Goal: Task Accomplishment & Management: Use online tool/utility

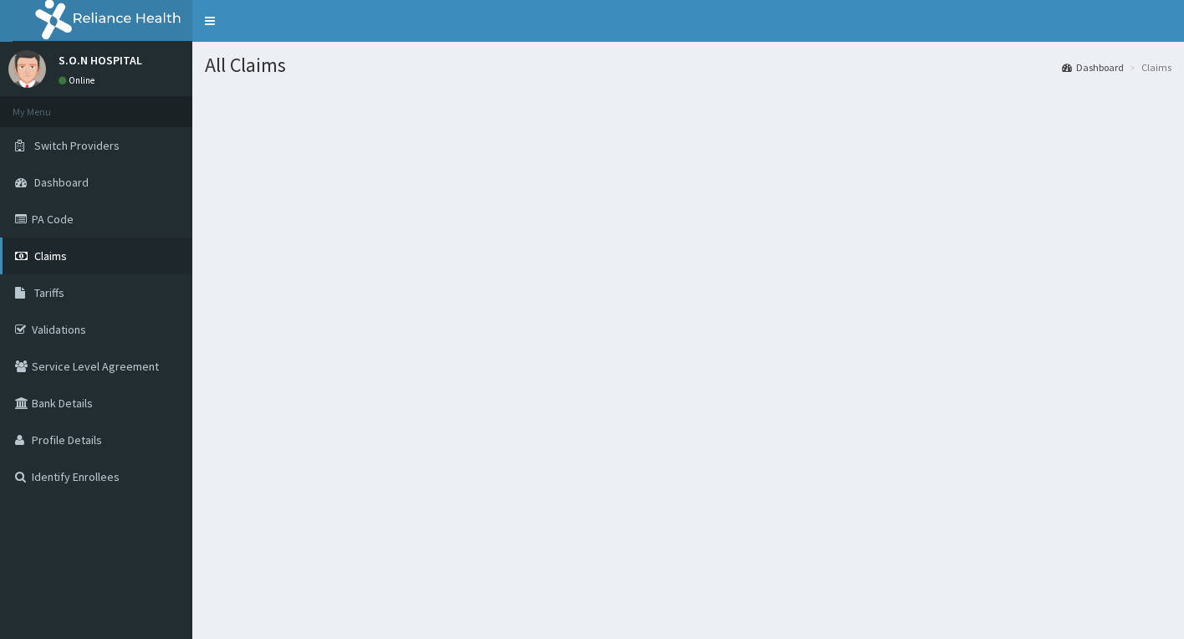
click at [78, 259] on link "Claims" at bounding box center [96, 255] width 192 height 37
